Goal: Task Accomplishment & Management: Manage account settings

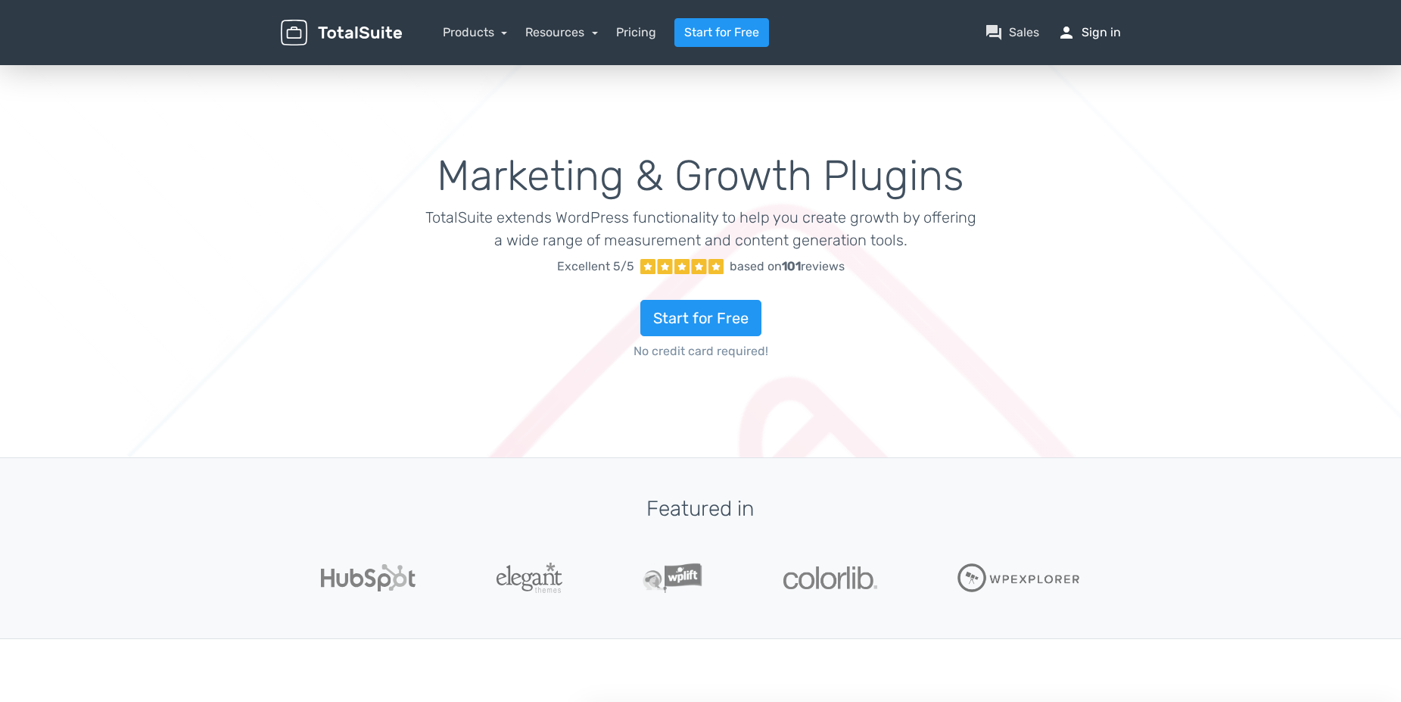
click at [1108, 28] on link "person Sign in" at bounding box center [1090, 32] width 64 height 18
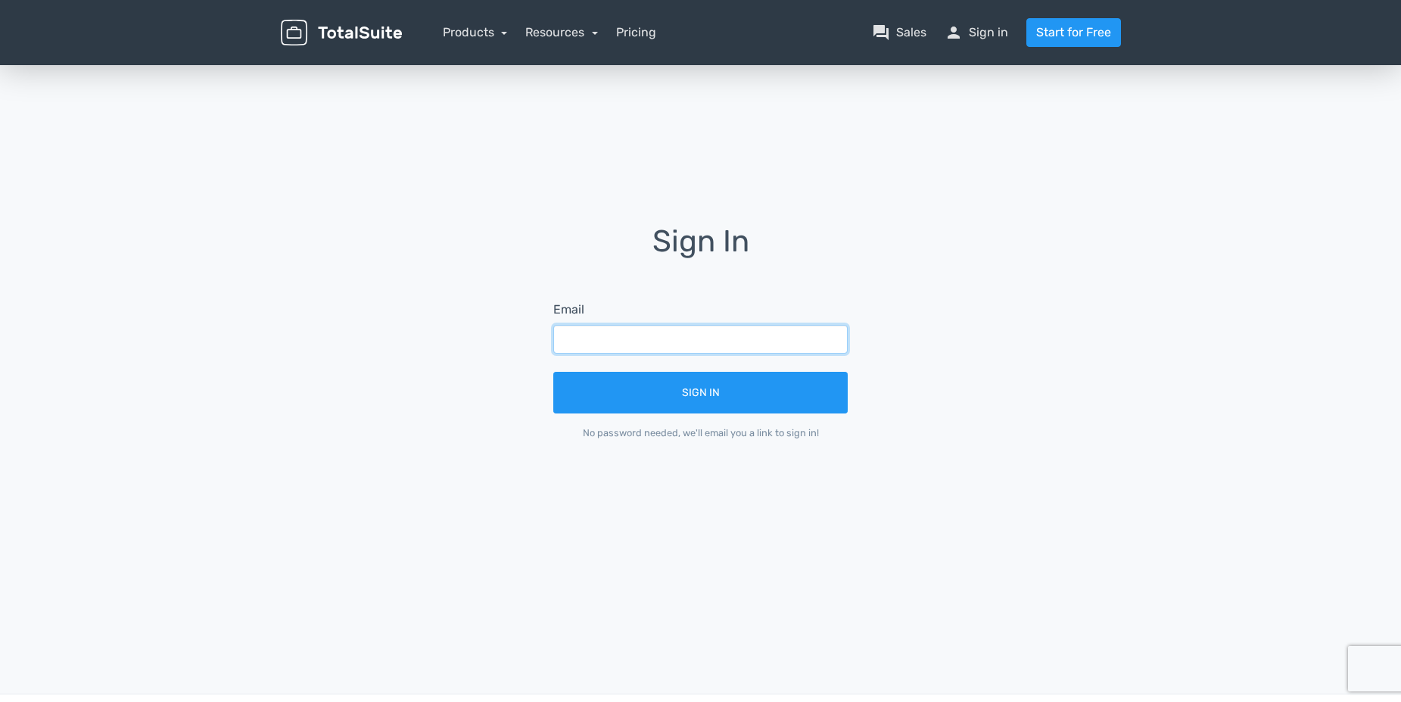
click at [740, 345] on input "text" at bounding box center [700, 339] width 295 height 29
paste input "j"
type input "jaroslav.matyas@jaga.sk"
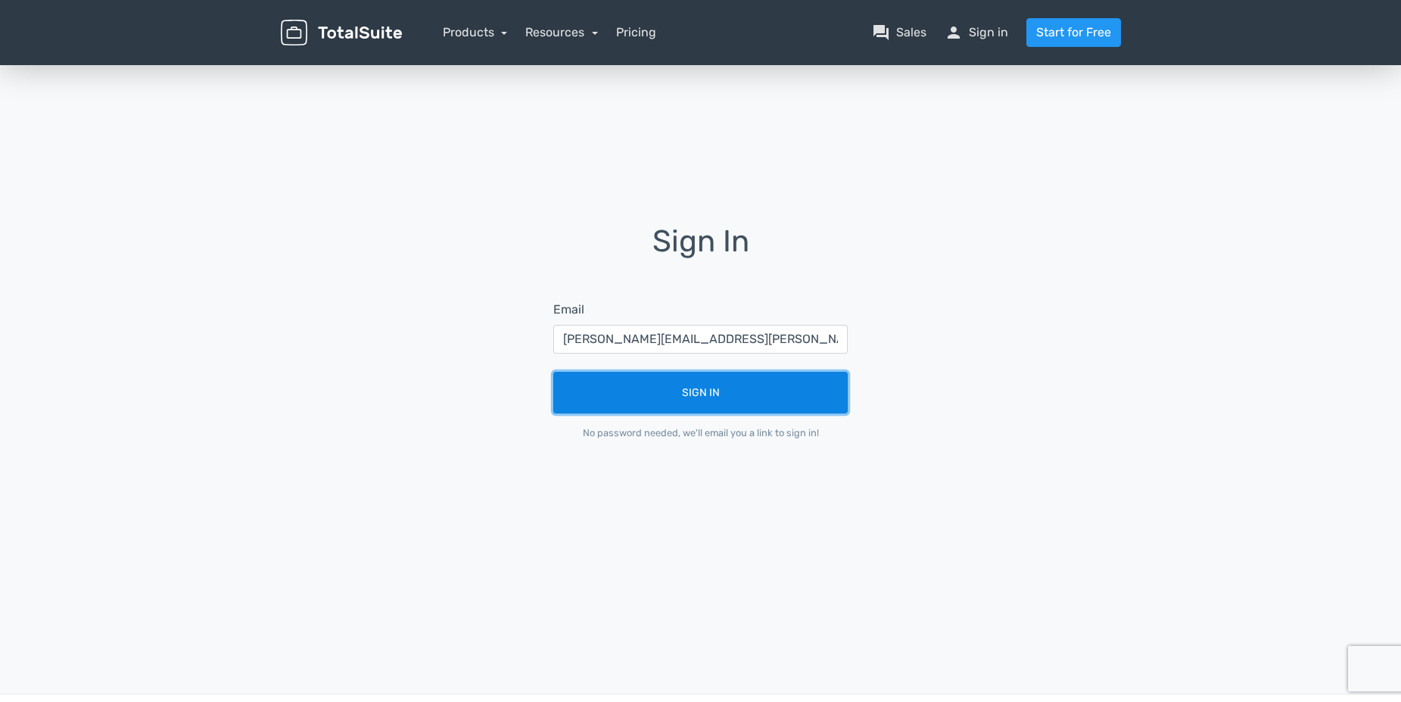
click at [740, 402] on button "Sign In" at bounding box center [700, 393] width 295 height 42
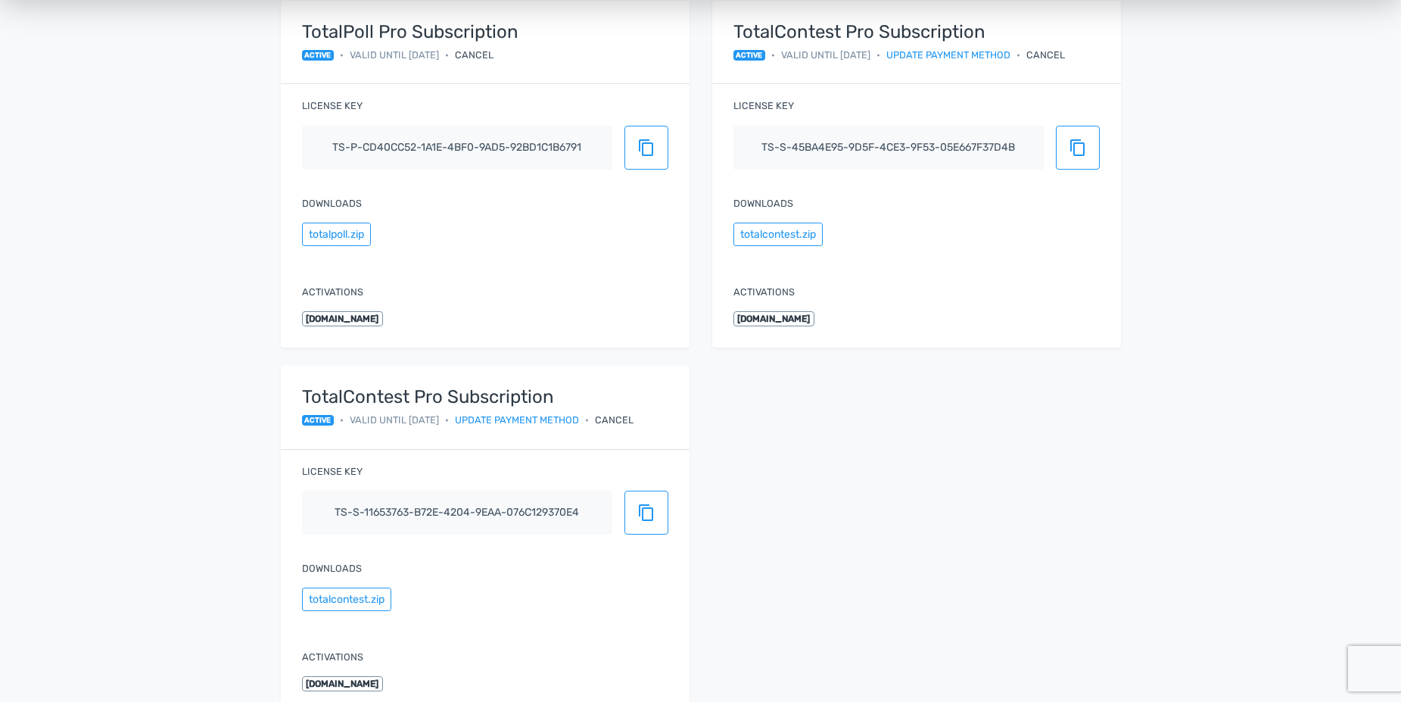
scroll to position [182, 0]
